Goal: Task Accomplishment & Management: Manage account settings

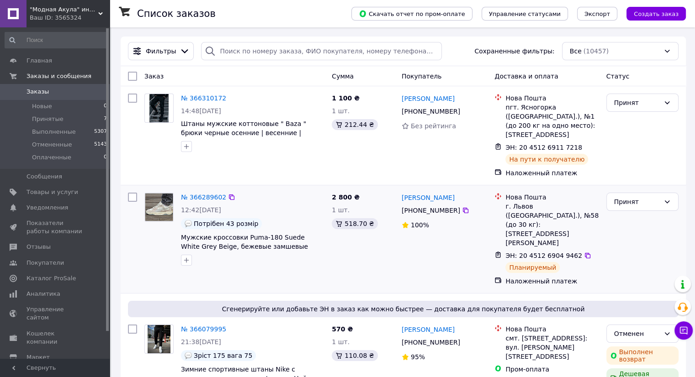
drag, startPoint x: 453, startPoint y: 219, endPoint x: 454, endPoint y: 224, distance: 5.6
click at [453, 221] on div "100%" at bounding box center [445, 225] width 86 height 9
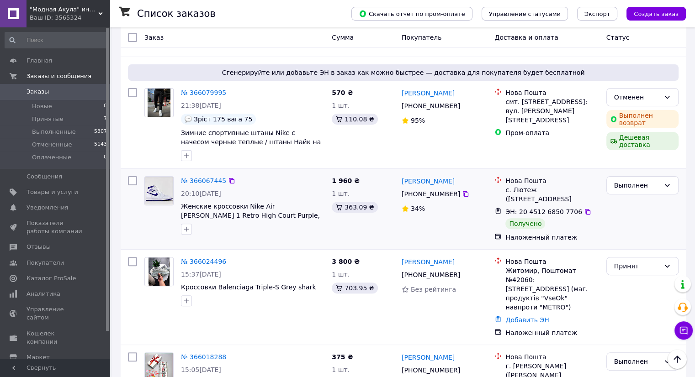
scroll to position [320, 0]
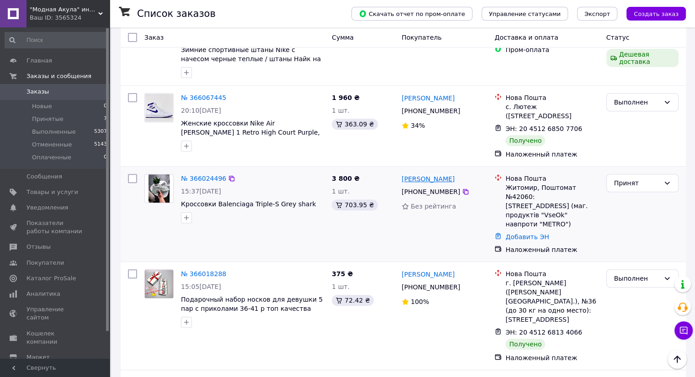
click at [426, 175] on link "[PERSON_NAME]" at bounding box center [428, 179] width 53 height 9
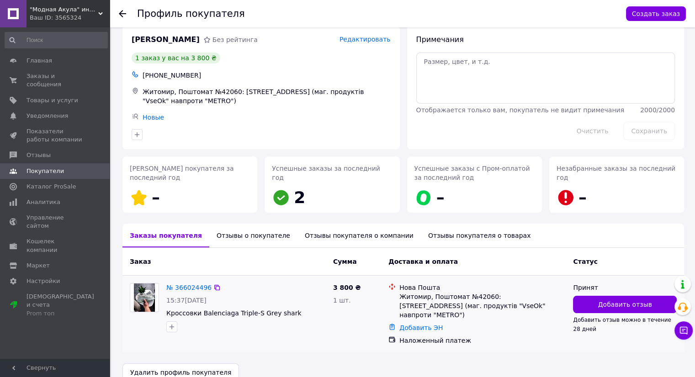
scroll to position [20, 0]
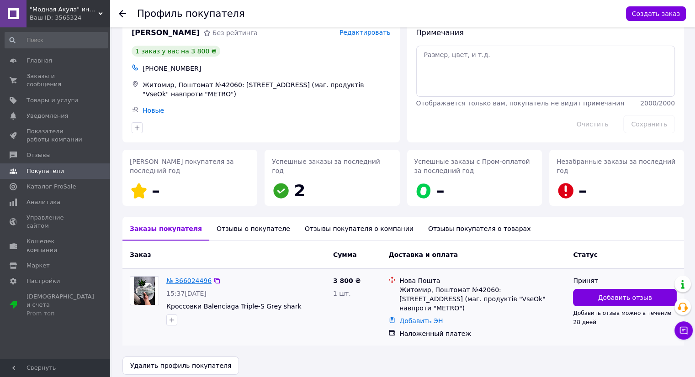
click at [191, 279] on link "№ 366024496" at bounding box center [188, 280] width 45 height 7
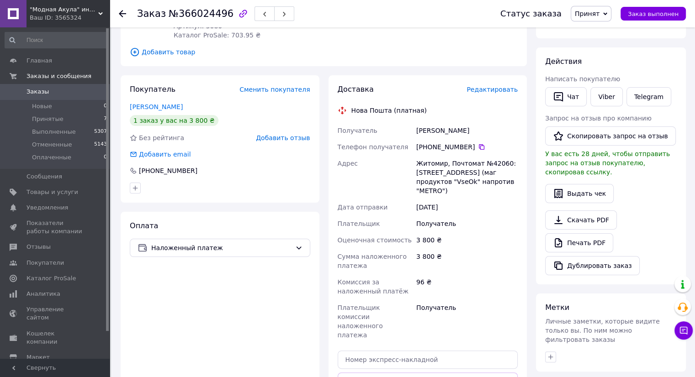
scroll to position [43, 0]
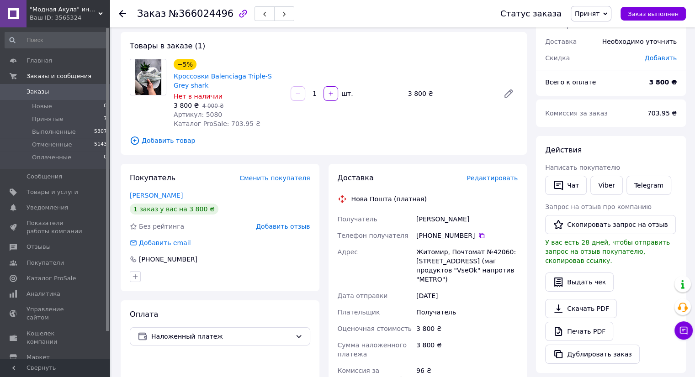
click at [419, 262] on div "Житомир, Почтомат №42060: [STREET_ADDRESS] (маг продуктов "VseOk" напротив "MET…" at bounding box center [467, 266] width 105 height 44
drag, startPoint x: 83, startPoint y: 90, endPoint x: 93, endPoint y: 74, distance: 18.5
click at [83, 90] on span "Заказы" at bounding box center [56, 92] width 58 height 8
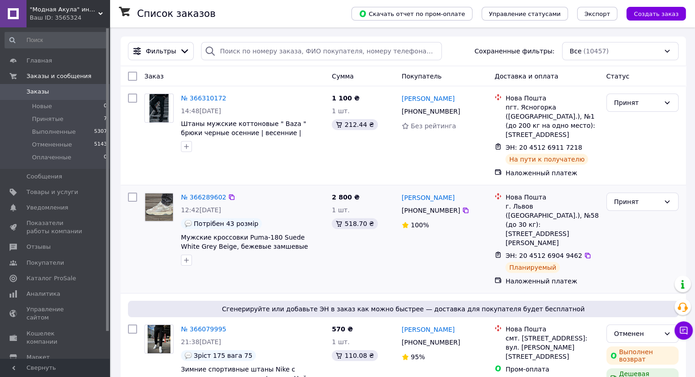
click at [402, 251] on div "[PERSON_NAME] [PHONE_NUMBER]%" at bounding box center [444, 239] width 93 height 101
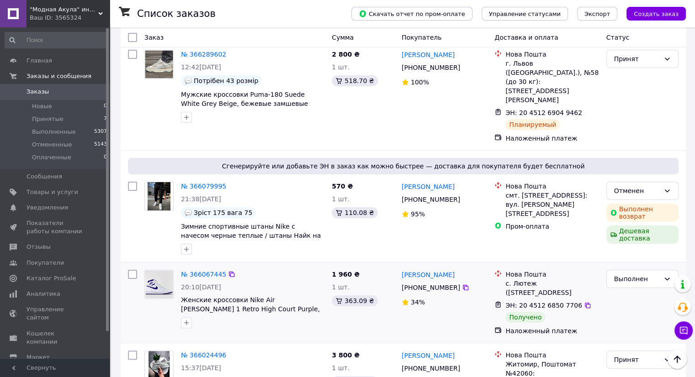
scroll to position [183, 0]
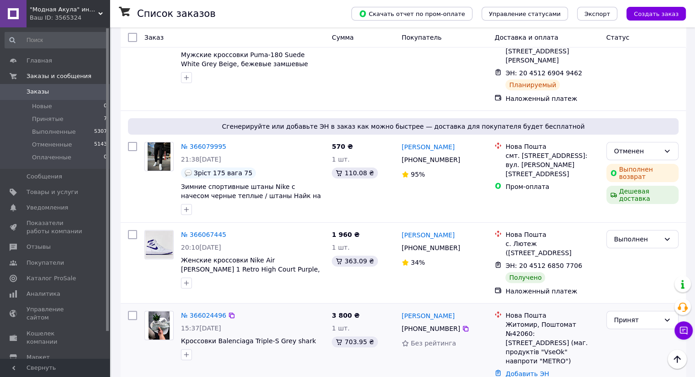
click at [569, 304] on div "№ 366024496 15:37[DATE] Кроссовки Balenciaga Triple-S Grey shark 3 800 ₴ 1 шт. …" at bounding box center [403, 351] width 565 height 95
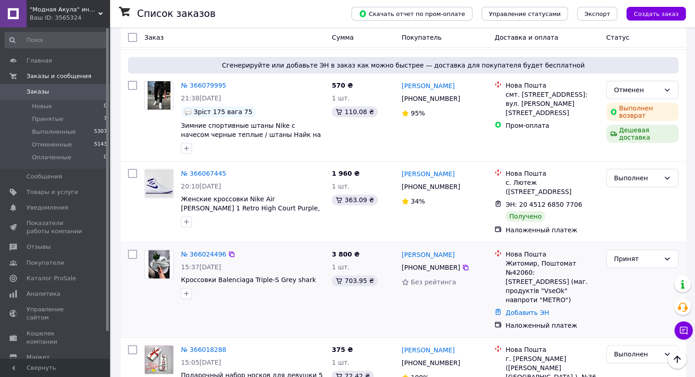
scroll to position [320, 0]
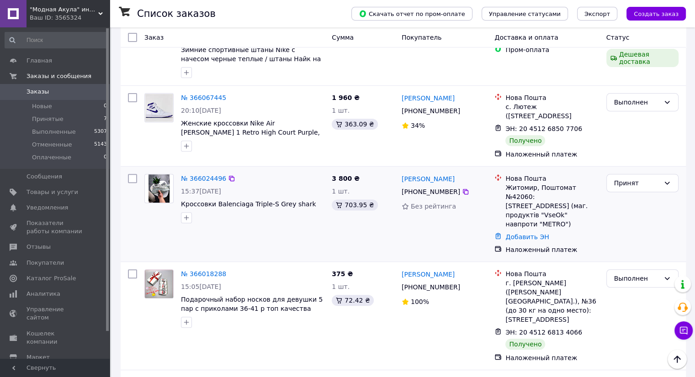
drag, startPoint x: 510, startPoint y: 165, endPoint x: 581, endPoint y: 191, distance: 75.7
click at [581, 191] on div "Житомир, Поштомат №42060: [STREET_ADDRESS] (маг. продуктів "VseOk" навпроти "ME…" at bounding box center [551, 206] width 93 height 46
copy div "Житомир, Поштомат №42060: [STREET_ADDRESS] (маг. продуктів "VseOk" навпроти "ME…"
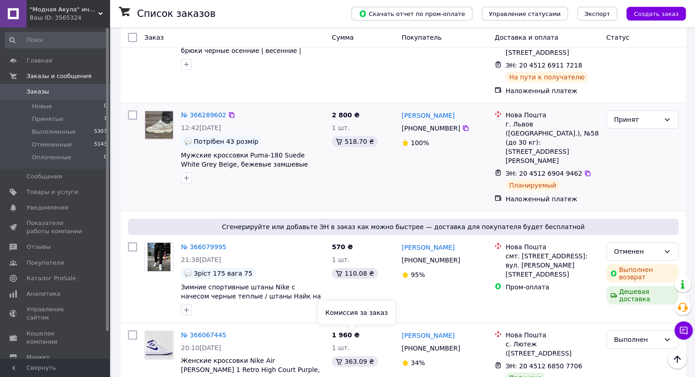
scroll to position [0, 0]
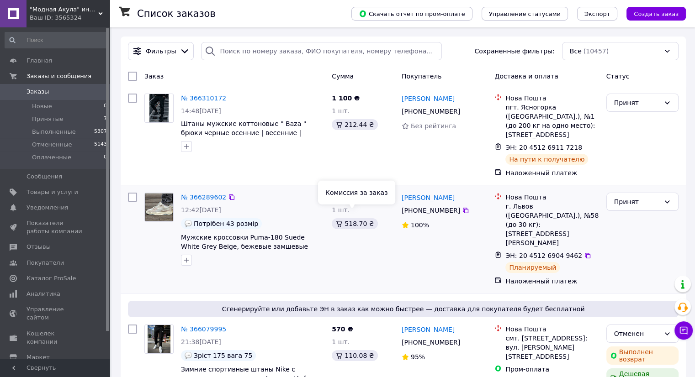
click at [336, 186] on div "№ 366289602 12:42[DATE] Потрібен 43 розмір Мужские кроссовки Puma-180 Suede Whi…" at bounding box center [403, 240] width 565 height 108
click at [379, 256] on div "2 800 ₴ 1 шт. 518.70 ₴" at bounding box center [363, 239] width 70 height 101
click at [450, 355] on div "[PERSON_NAME] [PHONE_NUMBER]%" at bounding box center [444, 361] width 93 height 80
click at [451, 352] on div "[PERSON_NAME] [PHONE_NUMBER]%" at bounding box center [444, 361] width 93 height 80
click at [307, 194] on div "№ 366289602 12:42[DATE] Потрібен 43 розмір Мужские кроссовки Puma-180 Suede Whi…" at bounding box center [252, 229] width 151 height 80
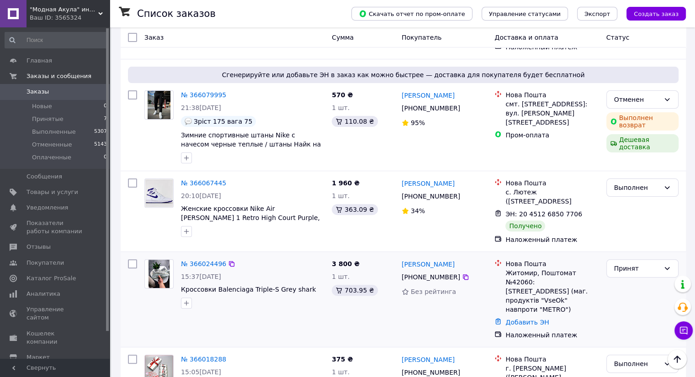
scroll to position [274, 0]
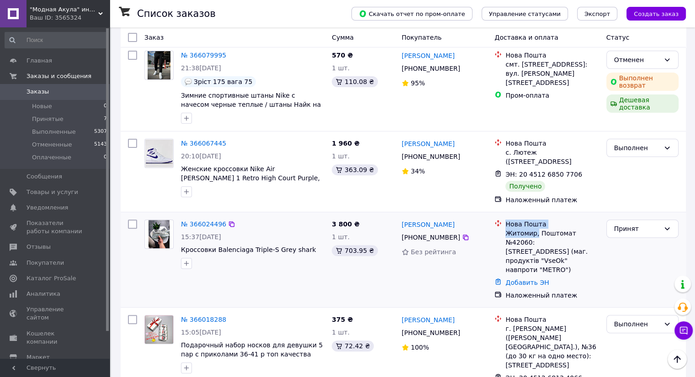
drag, startPoint x: 535, startPoint y: 206, endPoint x: 497, endPoint y: 206, distance: 37.9
click at [497, 220] on div "Нова Пошта Житомир, Поштомат №42060: [STREET_ADDRESS] (маг. продуктів "VseOk" н…" at bounding box center [547, 247] width 108 height 55
click at [504, 220] on div "Нова Пошта Житомир, Поштомат №42060: [STREET_ADDRESS] (маг. продуктів "VseOk" н…" at bounding box center [552, 247] width 97 height 55
drag, startPoint x: 504, startPoint y: 206, endPoint x: 530, endPoint y: 206, distance: 26.5
click at [530, 220] on div "Нова Пошта Житомир, Поштомат №42060: [STREET_ADDRESS] (маг. продуктів "VseOk" н…" at bounding box center [552, 247] width 97 height 55
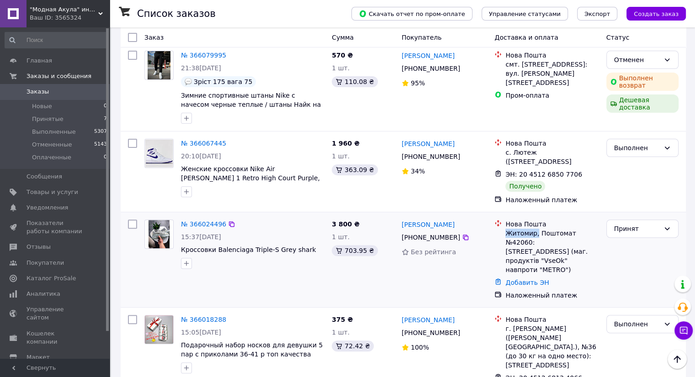
drag, startPoint x: 534, startPoint y: 206, endPoint x: 504, endPoint y: 209, distance: 30.8
click at [504, 220] on div "Нова Пошта Житомир, Поштомат №42060: [STREET_ADDRESS] (маг. продуктів "VseOk" н…" at bounding box center [552, 247] width 97 height 55
copy div "Житомир,"
click at [324, 227] on div "№ 366024496 15:37[DATE] Кроссовки Balenciaga Triple-S Grey shark" at bounding box center [252, 244] width 151 height 57
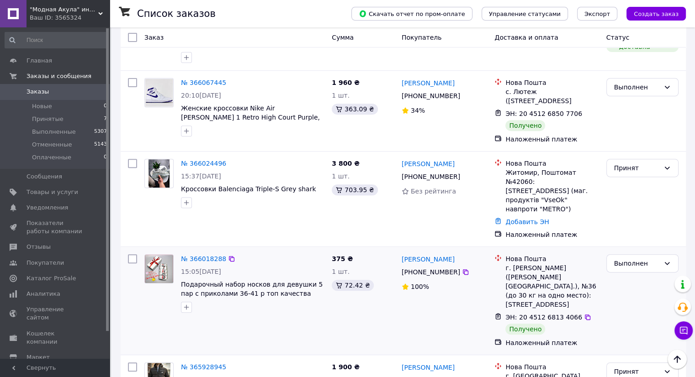
scroll to position [320, 0]
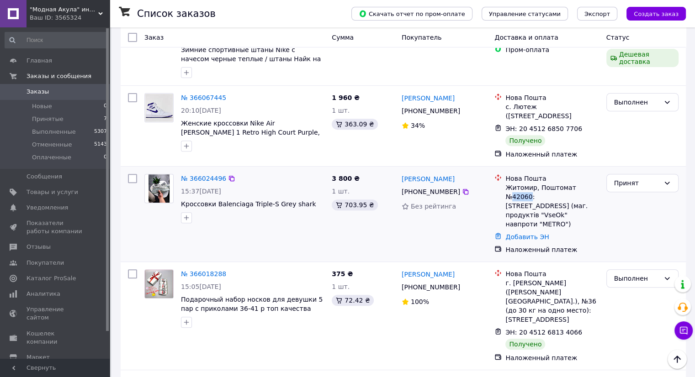
drag, startPoint x: 577, startPoint y: 161, endPoint x: 591, endPoint y: 161, distance: 14.6
click at [591, 183] on div "Житомир, Поштомат №42060: [STREET_ADDRESS] (маг. продуктів "VseOk" навпроти "ME…" at bounding box center [551, 206] width 93 height 46
click at [412, 213] on div "[PERSON_NAME] [PHONE_NUMBER] Без рейтинга" at bounding box center [444, 214] width 93 height 88
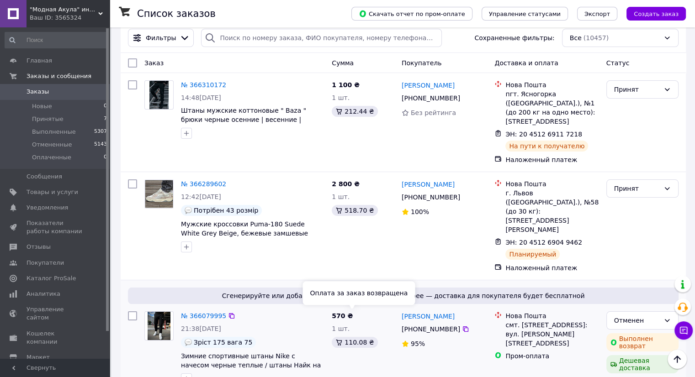
scroll to position [0, 0]
